Goal: Find specific page/section: Find specific page/section

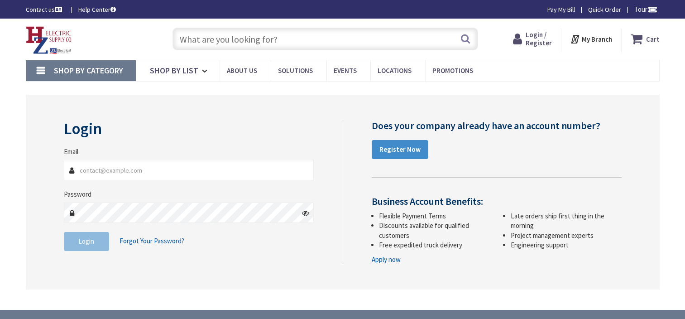
type input "[EMAIL_ADDRESS][DOMAIN_NAME]"
click at [92, 245] on span "Login" at bounding box center [86, 241] width 16 height 9
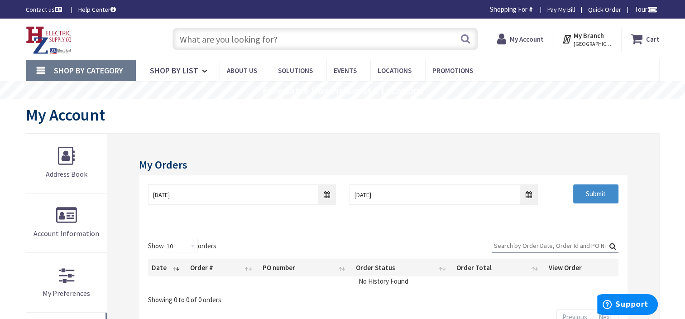
click at [295, 36] on input "text" at bounding box center [326, 39] width 306 height 23
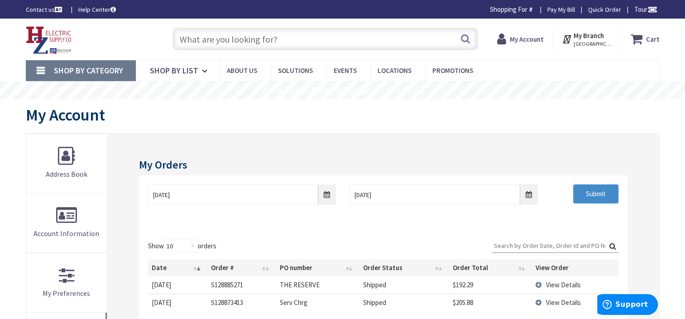
paste input "WM 880MPA"
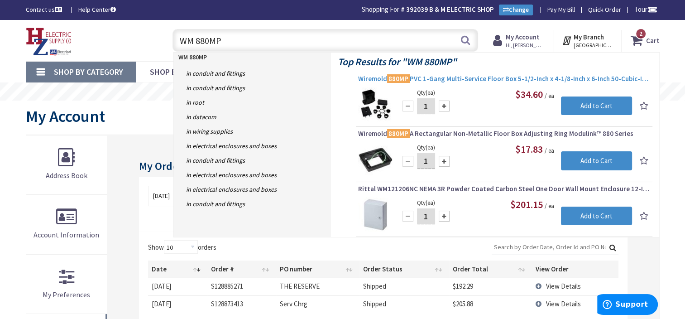
type input "WM 880MP"
click at [459, 78] on span "Wiremold 880MP PVC 1-Gang Multi-Service Floor Box 5-1/2-Inch x 4-1/8-Inch x 6-I…" at bounding box center [504, 78] width 292 height 9
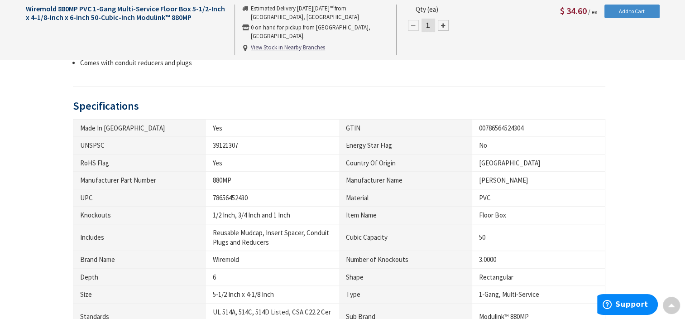
scroll to position [536, 0]
